Goal: Information Seeking & Learning: Learn about a topic

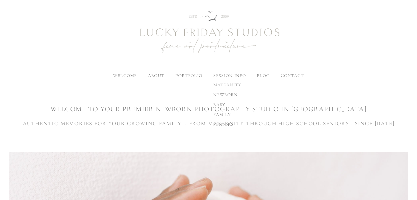
scroll to position [13, 0]
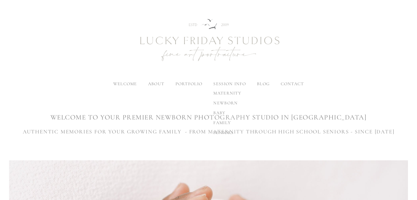
click at [225, 133] on span "seniors" at bounding box center [223, 132] width 20 height 5
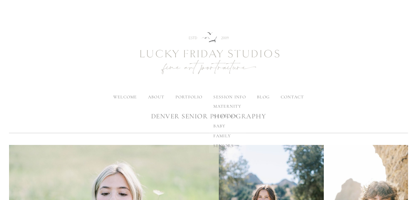
click at [225, 133] on span "family" at bounding box center [222, 135] width 18 height 5
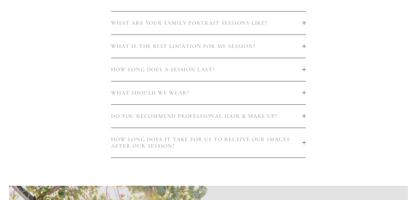
scroll to position [369, 0]
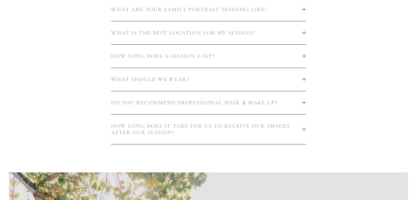
click at [304, 130] on div at bounding box center [304, 130] width 4 height 4
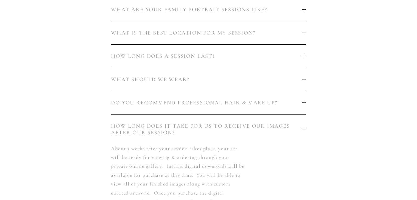
click at [289, 108] on button "DO YOU RECOMMEND PROFESSIONAL HAIR & MAKE UP?" at bounding box center [208, 102] width 195 height 23
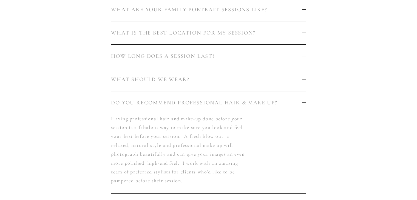
click at [270, 83] on span "WHAT SHOULD WE WEAR?" at bounding box center [206, 79] width 191 height 7
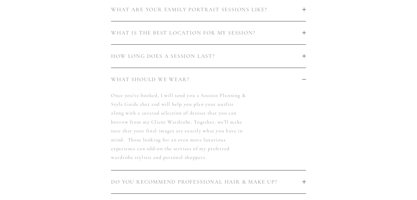
click at [262, 57] on span "HOW LONG DOES A SESSION LAST?" at bounding box center [206, 56] width 191 height 7
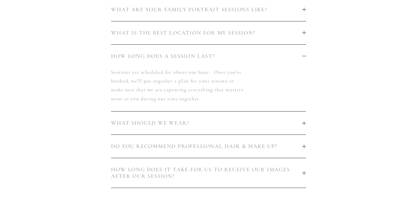
click at [254, 35] on span "WHAT IS THE BEST LOCATION FOR MY SESSION?" at bounding box center [206, 33] width 191 height 7
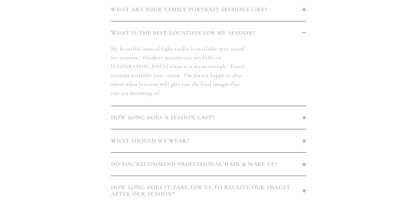
click at [240, 13] on button "WHAT ARE YOUR FAMILY PORTRAIT SESSIONS LIKE?" at bounding box center [208, 9] width 195 height 23
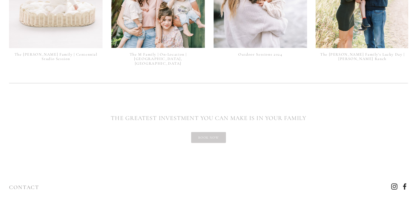
scroll to position [1525, 0]
